Goal: Book appointment/travel/reservation

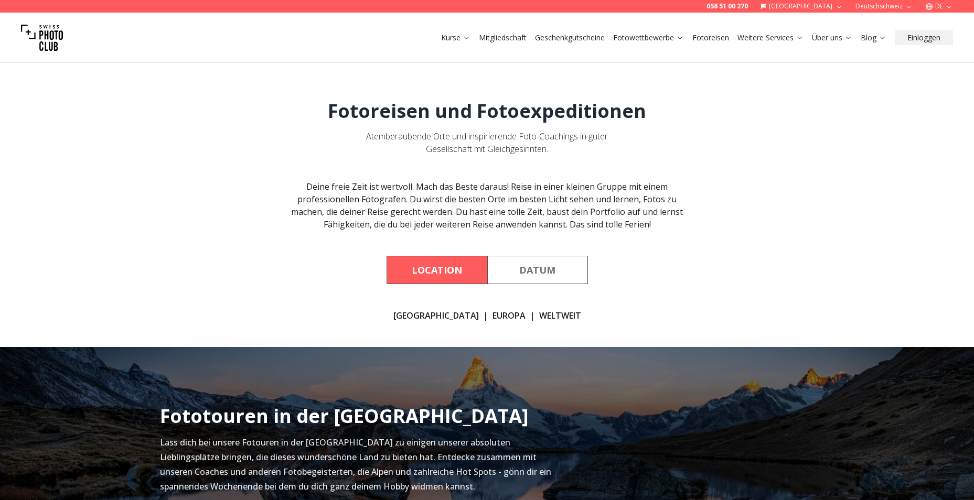
click at [443, 317] on link "[GEOGRAPHIC_DATA]" at bounding box center [435, 315] width 85 height 13
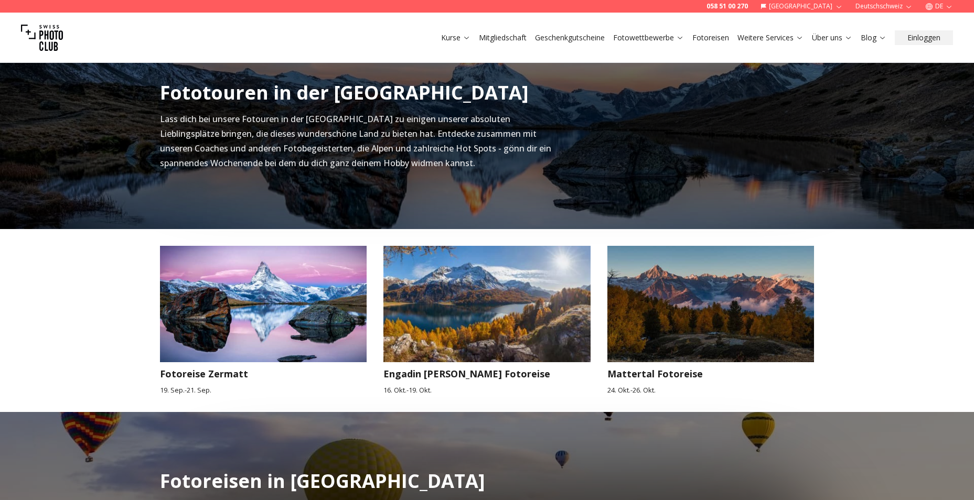
scroll to position [347, 0]
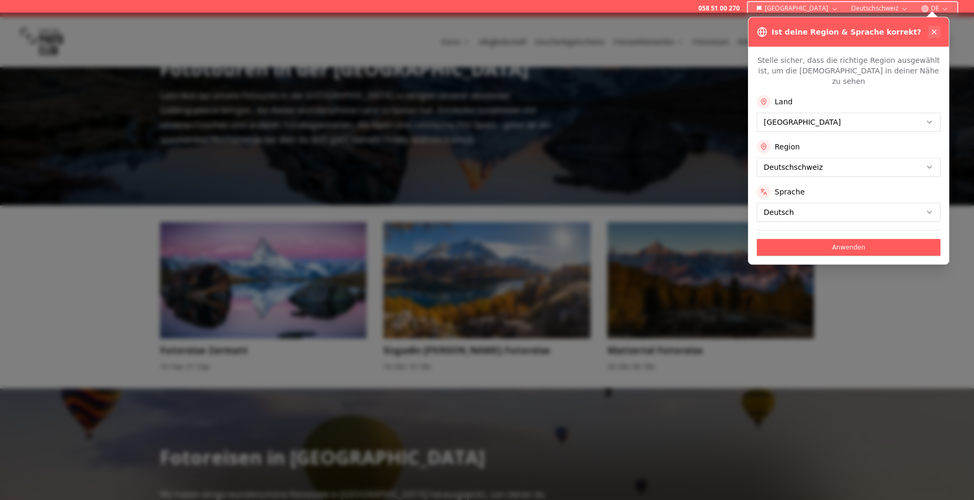
click at [934, 30] on icon at bounding box center [934, 32] width 8 height 8
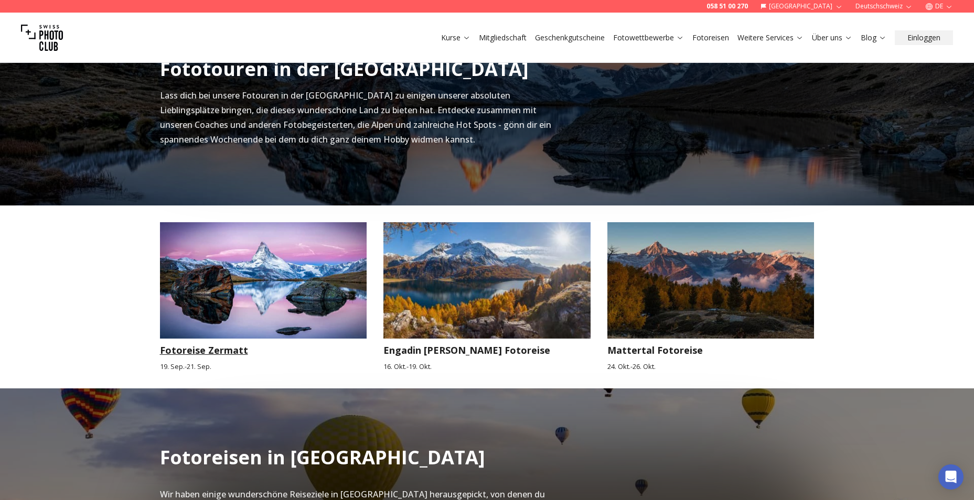
click at [213, 354] on h3 "Fotoreise Zermatt" at bounding box center [263, 350] width 207 height 15
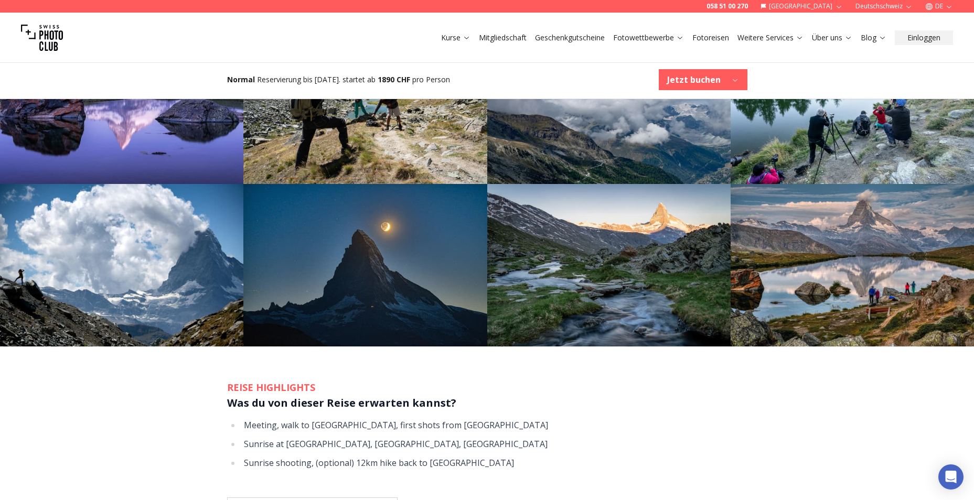
scroll to position [855, 0]
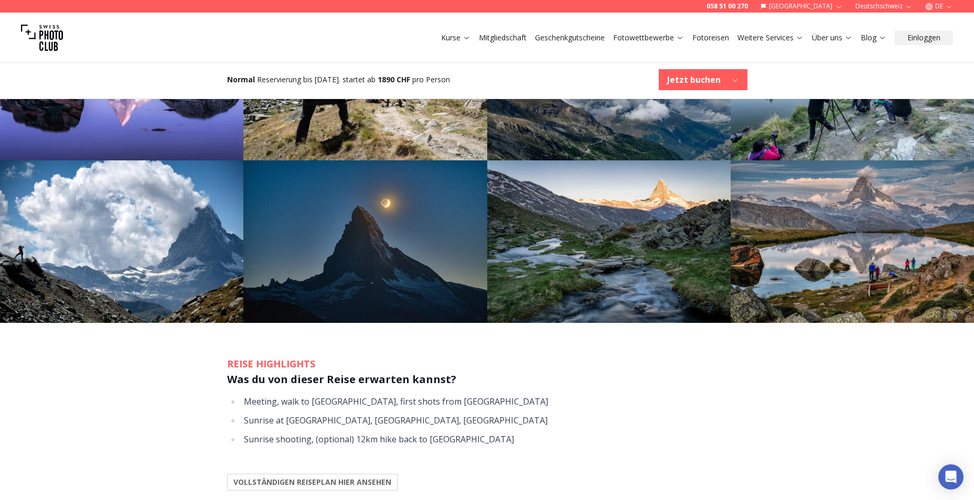
click at [973, 160] on img at bounding box center [851, 241] width 243 height 163
click at [375, 477] on b "VOLLSTÄNDIGEN REISEPLAN HIER ANSEHEN" at bounding box center [312, 482] width 158 height 10
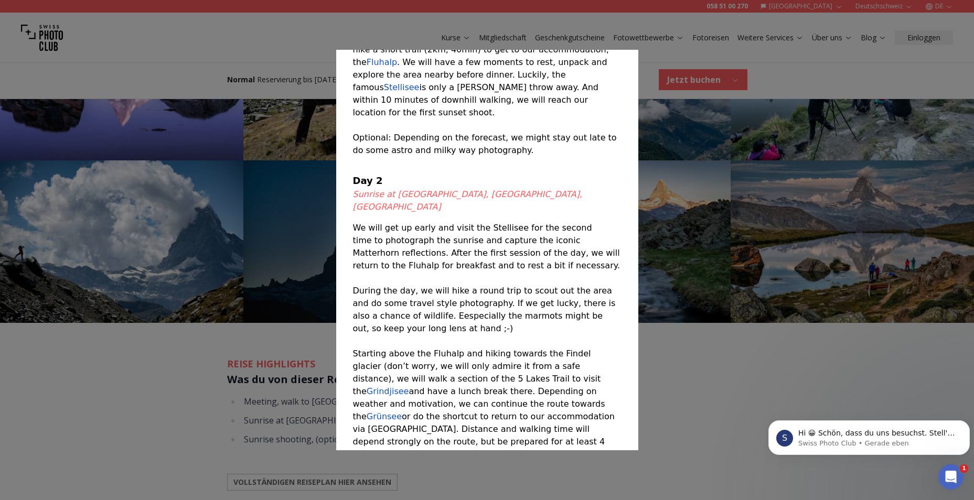
scroll to position [0, 0]
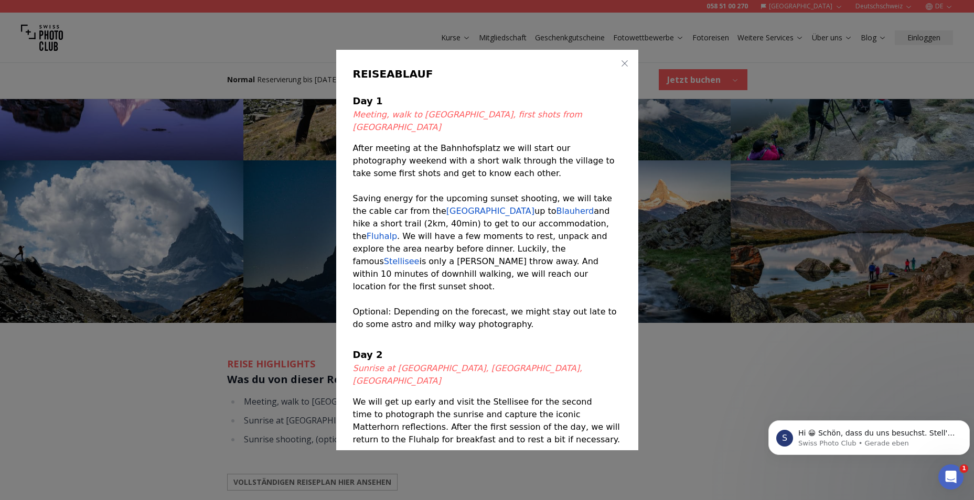
click at [618, 64] on button "button" at bounding box center [624, 63] width 13 height 13
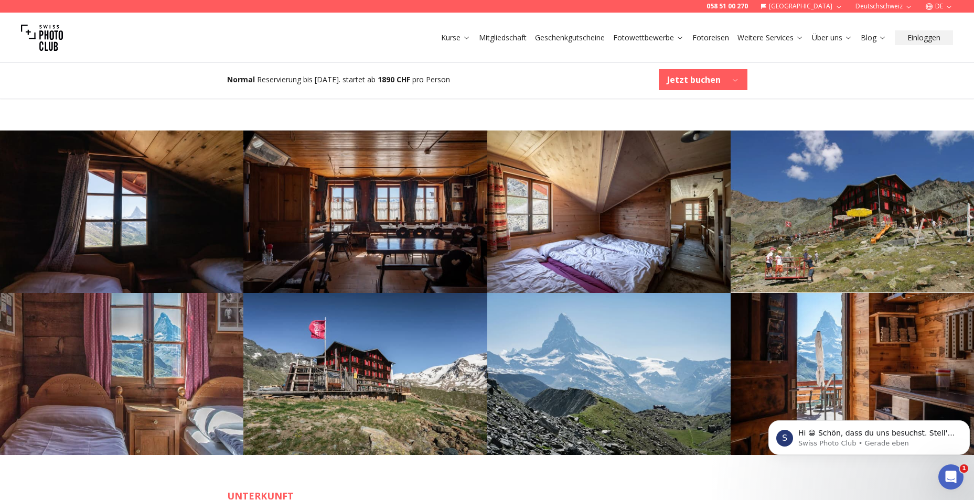
scroll to position [1253, 0]
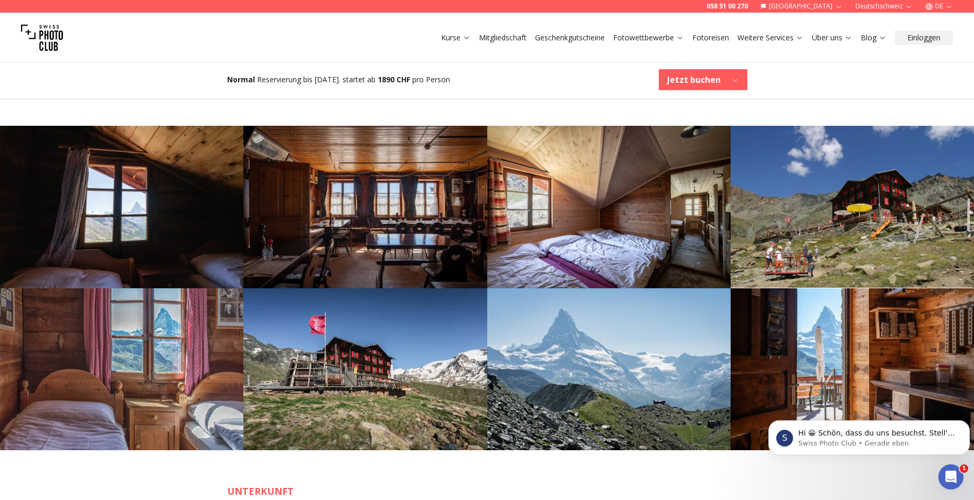
click at [968, 193] on img at bounding box center [851, 207] width 243 height 162
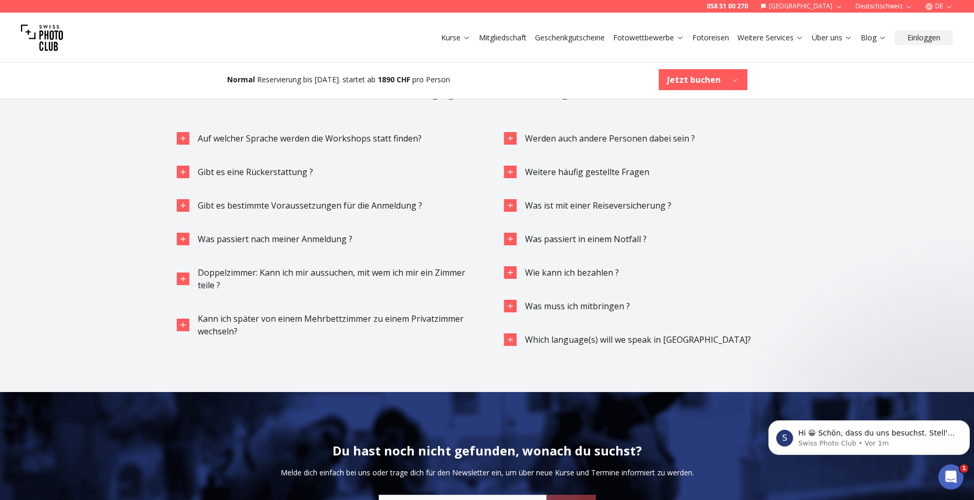
scroll to position [3534, 0]
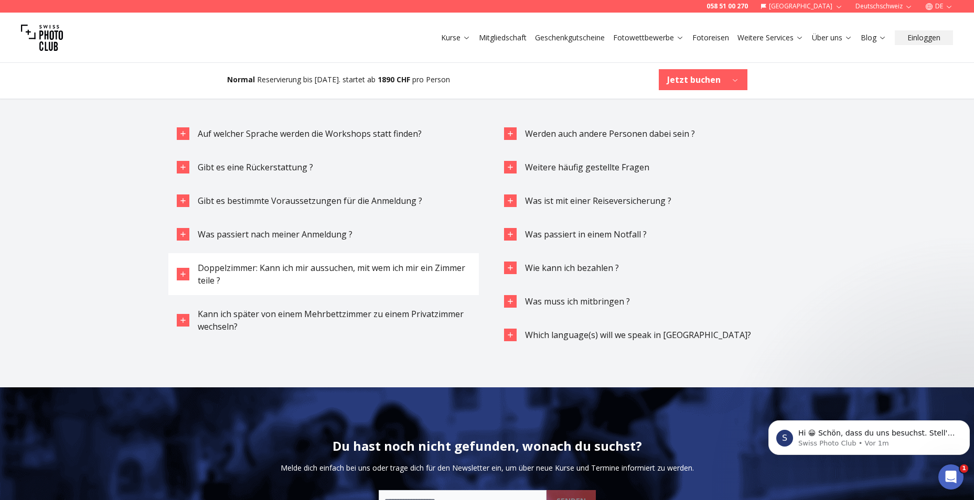
click at [352, 262] on span "Doppelzimmer: Kann ich mir aussuchen, mit wem ich mir ein Zimmer teile ?" at bounding box center [331, 274] width 267 height 24
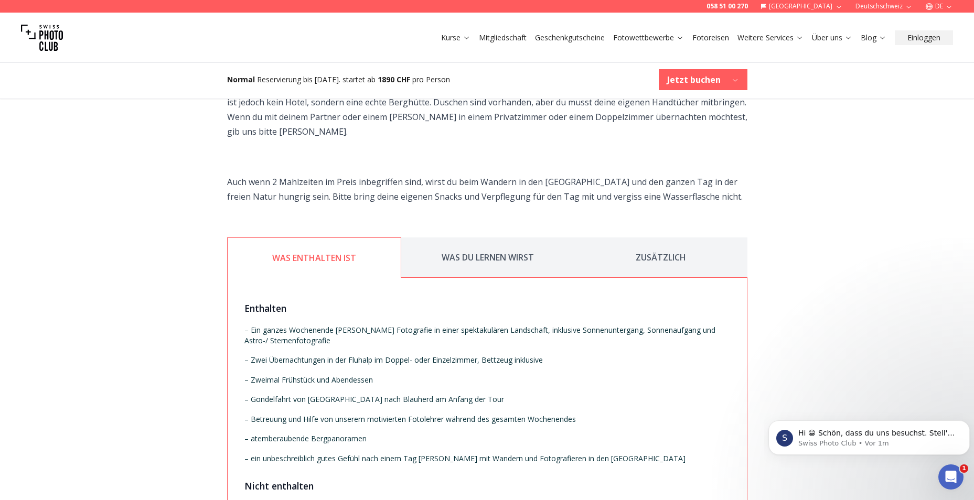
scroll to position [1767, 0]
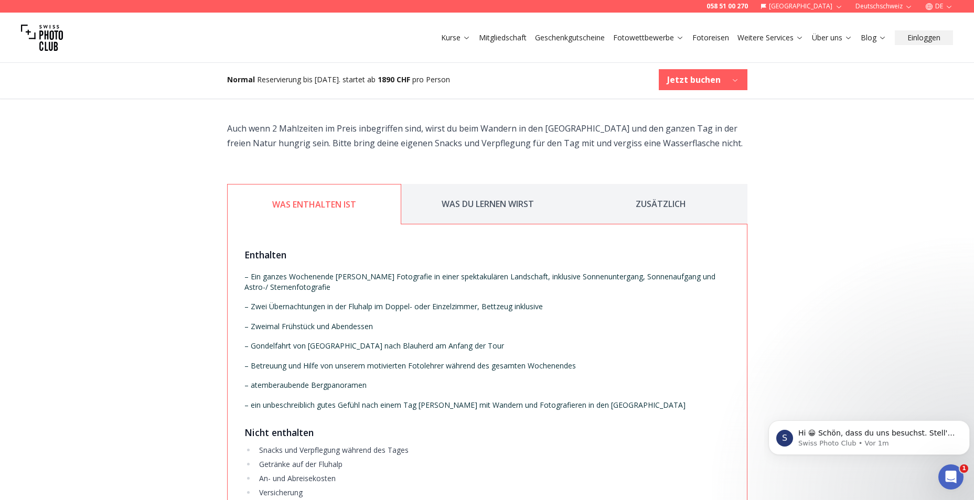
click at [675, 184] on button "ZUSÄTZLICH" at bounding box center [660, 204] width 173 height 40
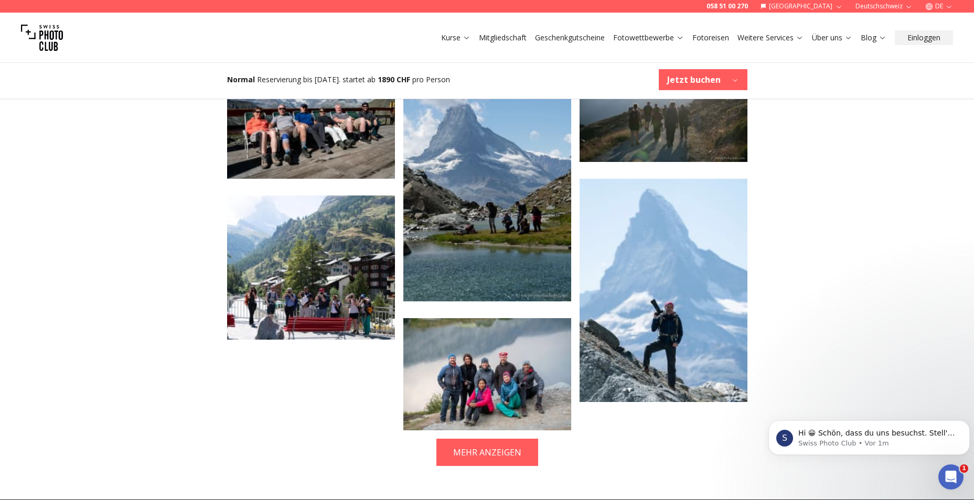
scroll to position [2101, 0]
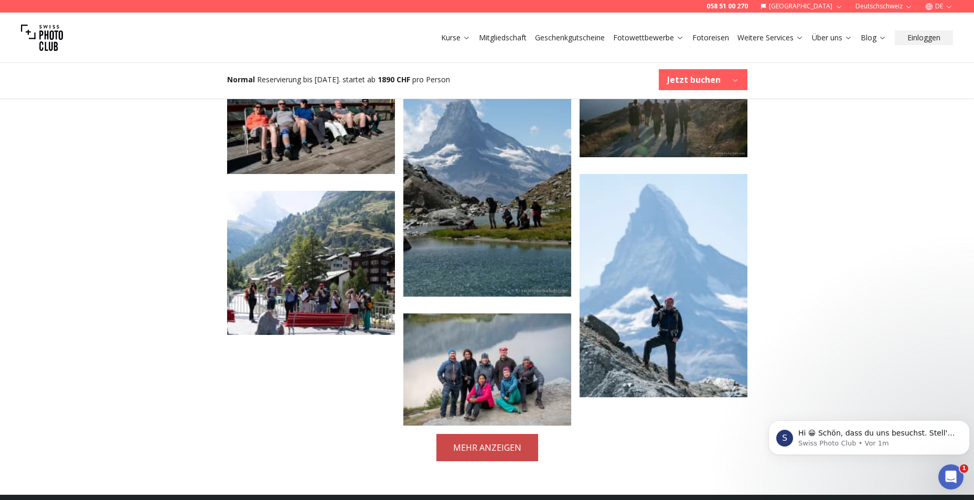
click at [516, 434] on button "MEHR ANZEIGEN" at bounding box center [487, 447] width 102 height 27
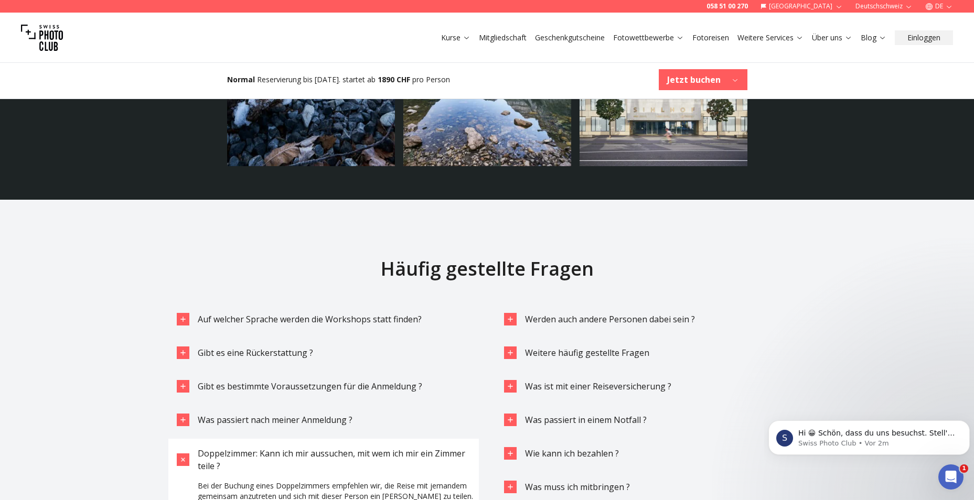
scroll to position [3349, 0]
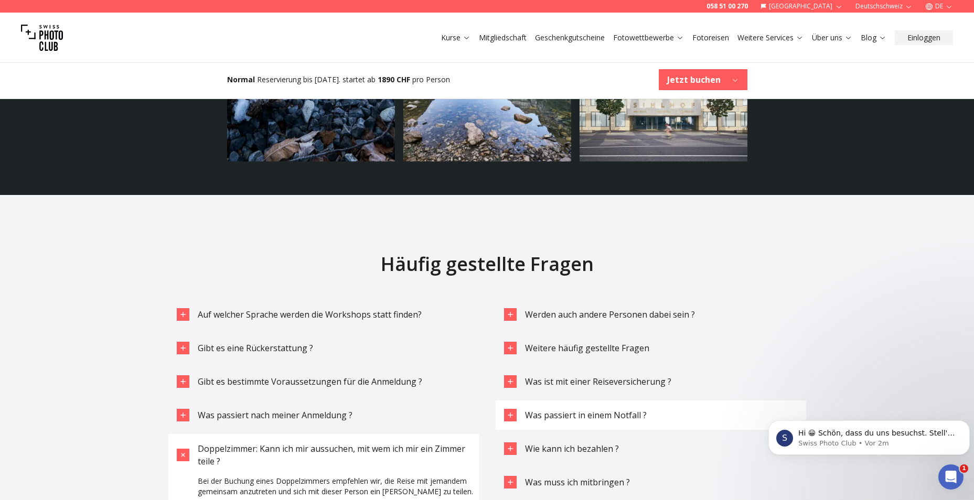
click at [547, 409] on span "Was passiert in einem Notfall ?" at bounding box center [586, 415] width 122 height 12
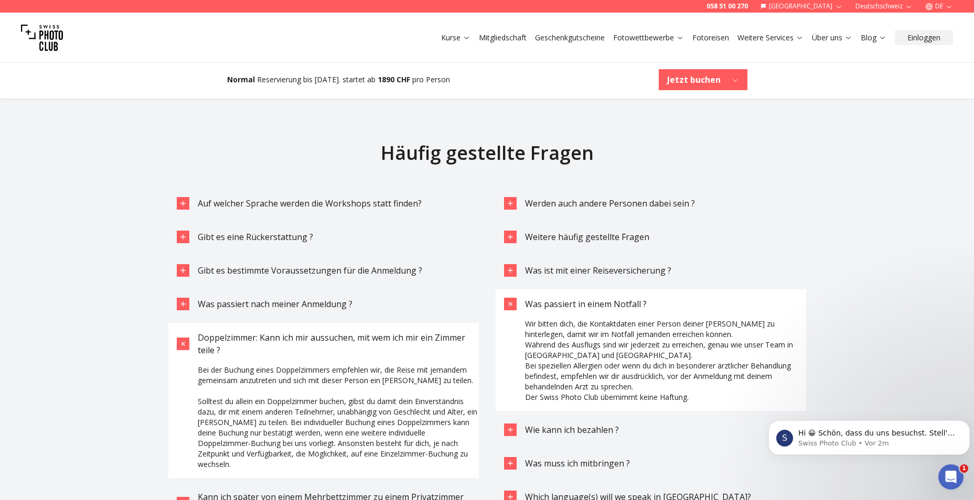
scroll to position [3465, 0]
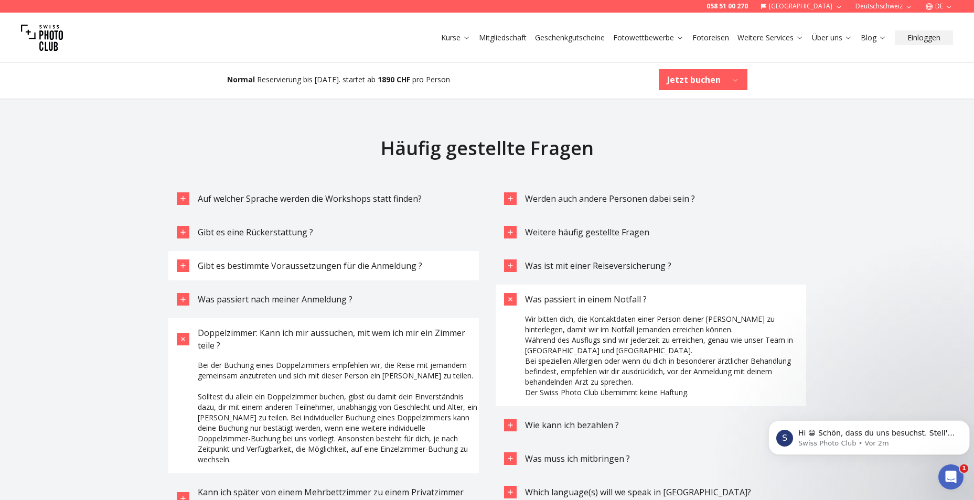
click at [375, 260] on span "Gibt es bestimmte Voraussetzungen für die Anmeldung ?" at bounding box center [310, 266] width 224 height 12
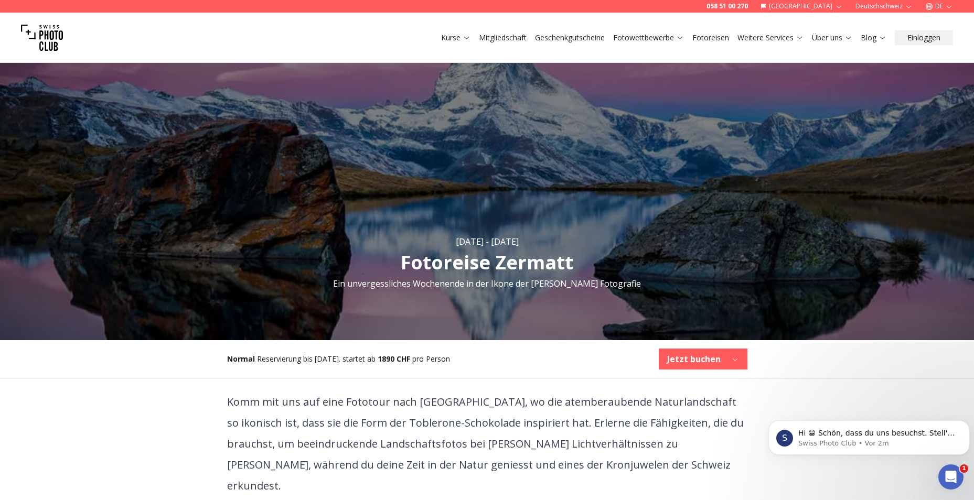
scroll to position [0, 0]
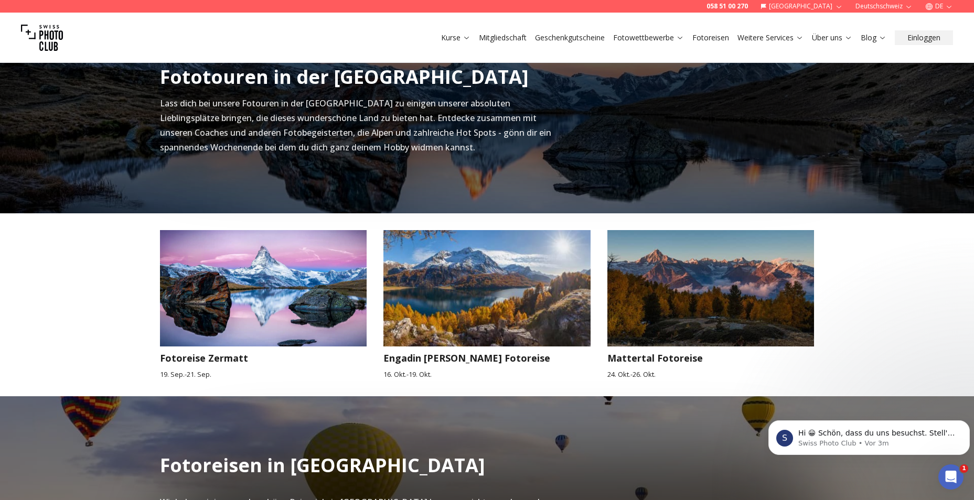
scroll to position [347, 0]
